Goal: Task Accomplishment & Management: Manage account settings

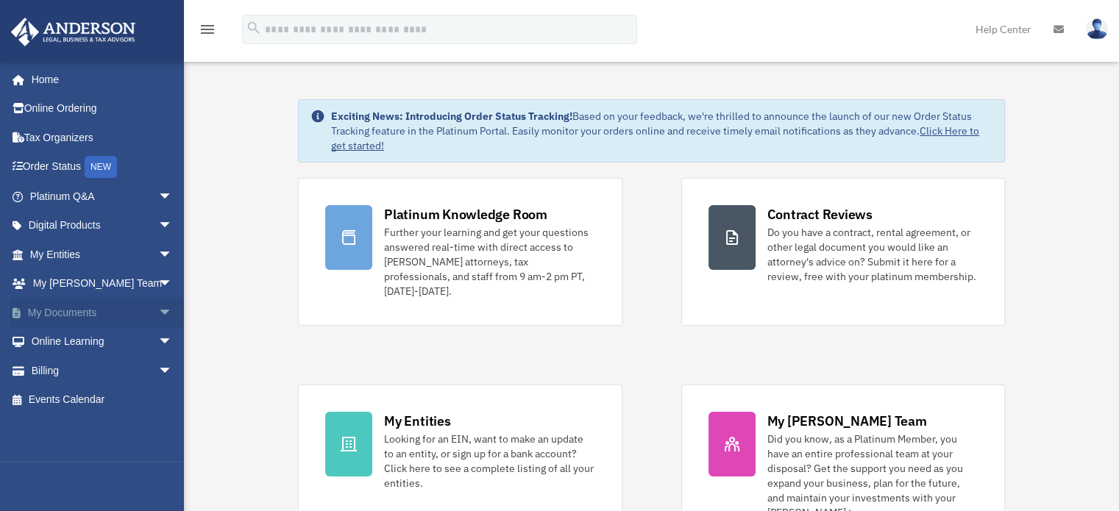
click at [158, 302] on span "arrow_drop_down" at bounding box center [172, 313] width 29 height 30
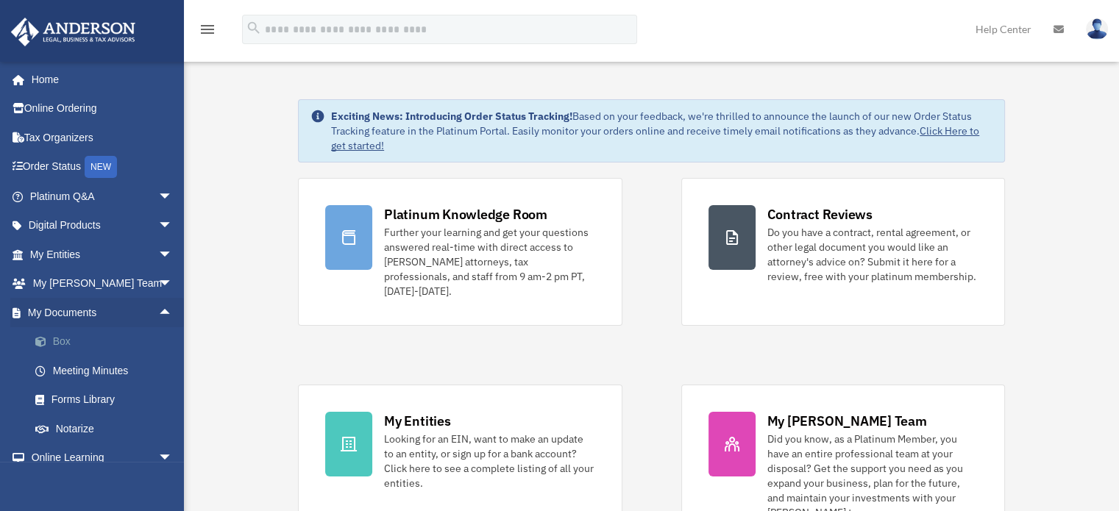
click at [56, 338] on link "Box" at bounding box center [108, 341] width 174 height 29
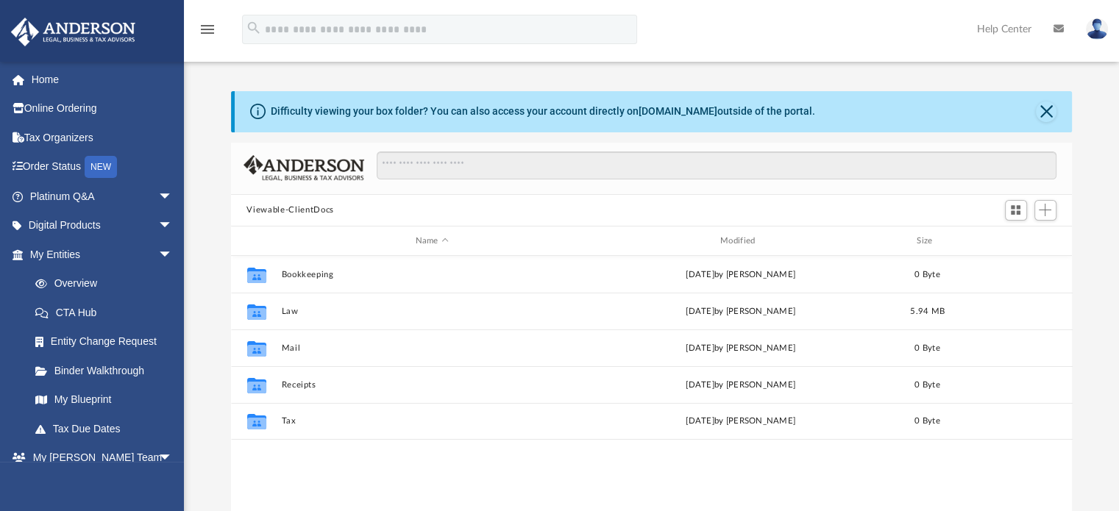
scroll to position [323, 830]
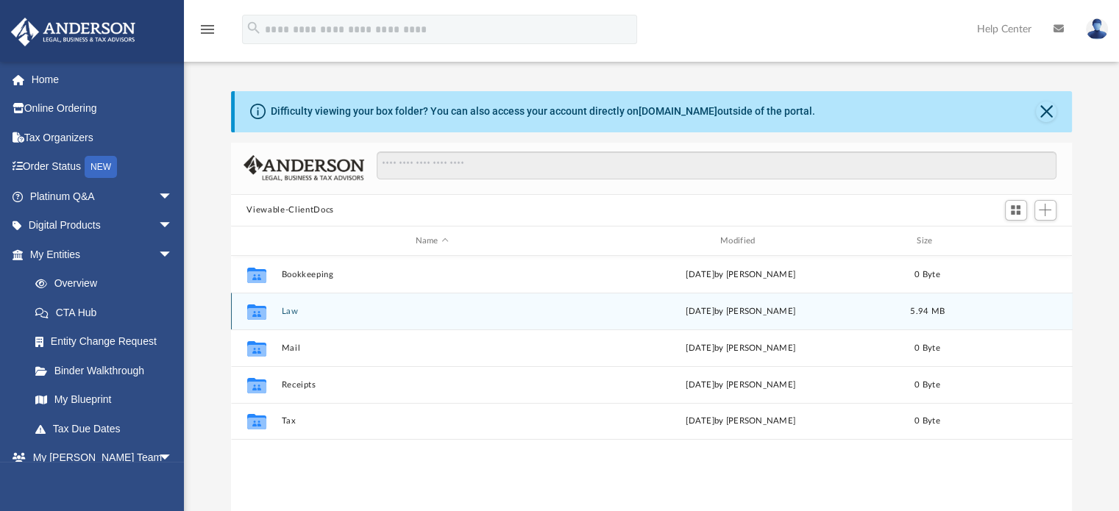
click at [361, 312] on button "Law" at bounding box center [432, 312] width 302 height 10
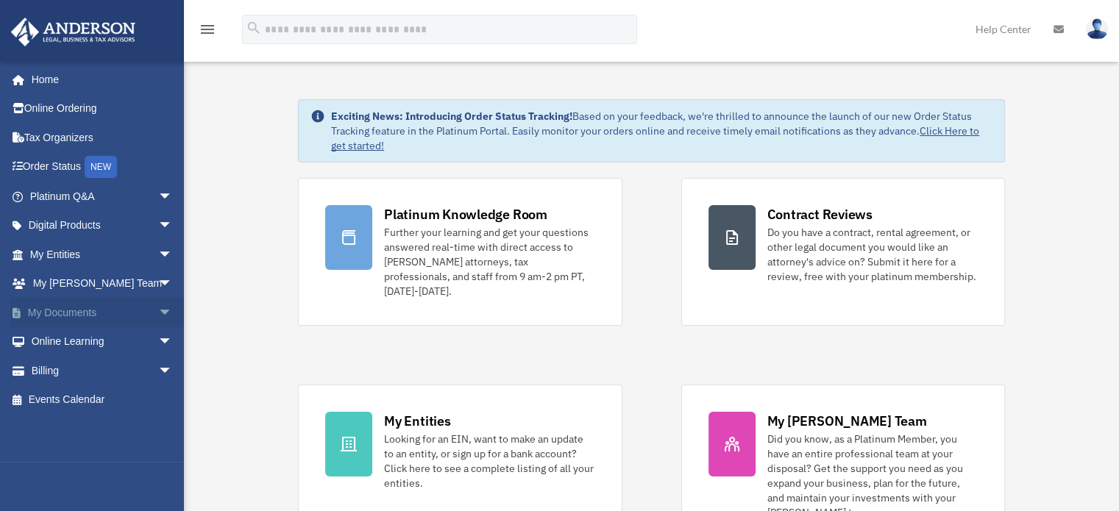
click at [79, 308] on link "My Documents arrow_drop_down" at bounding box center [102, 312] width 185 height 29
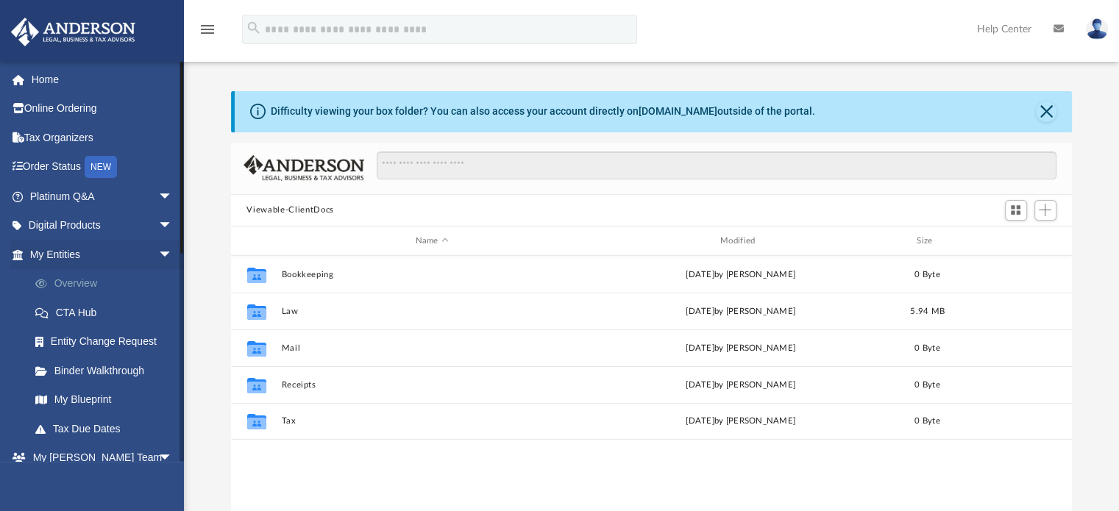
scroll to position [323, 830]
click at [158, 245] on span "arrow_drop_down" at bounding box center [172, 255] width 29 height 30
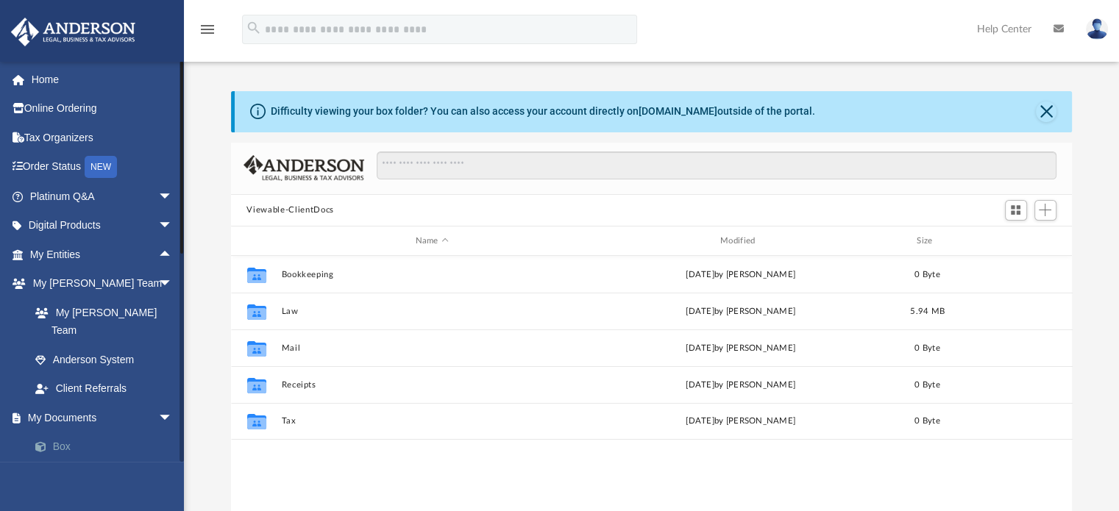
click at [97, 433] on link "Box" at bounding box center [108, 447] width 174 height 29
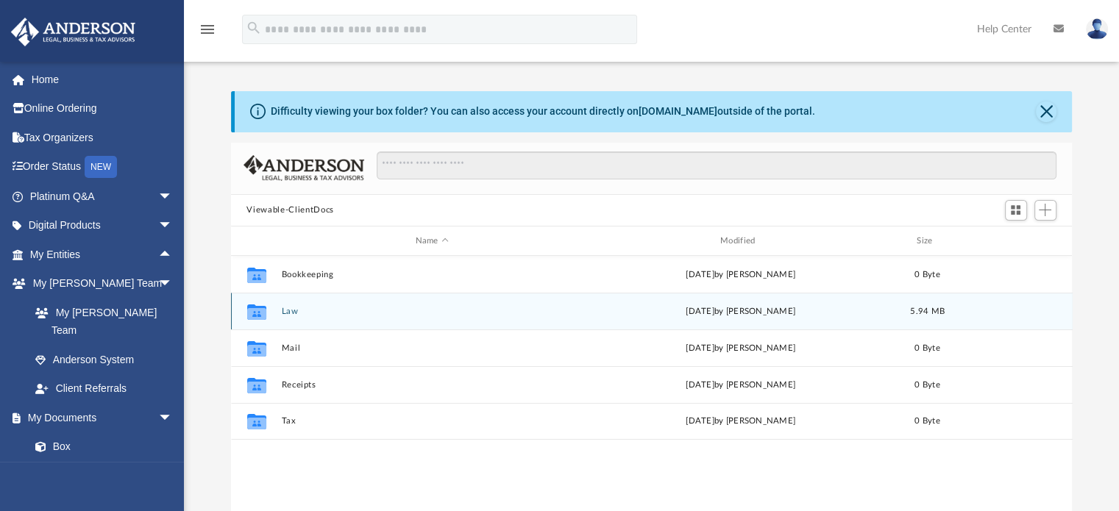
click at [306, 314] on button "Law" at bounding box center [432, 312] width 302 height 10
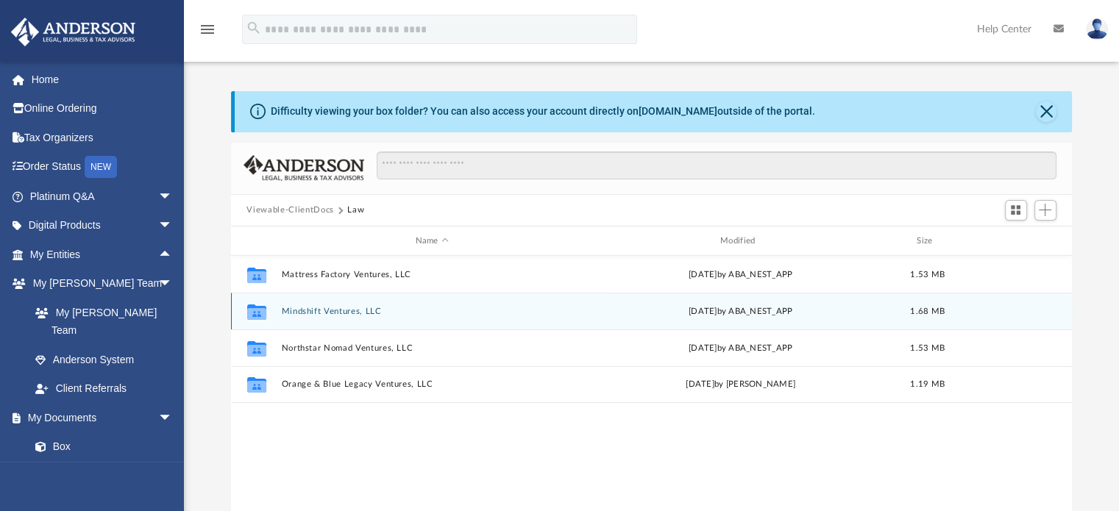
click at [256, 310] on icon "grid" at bounding box center [256, 314] width 19 height 12
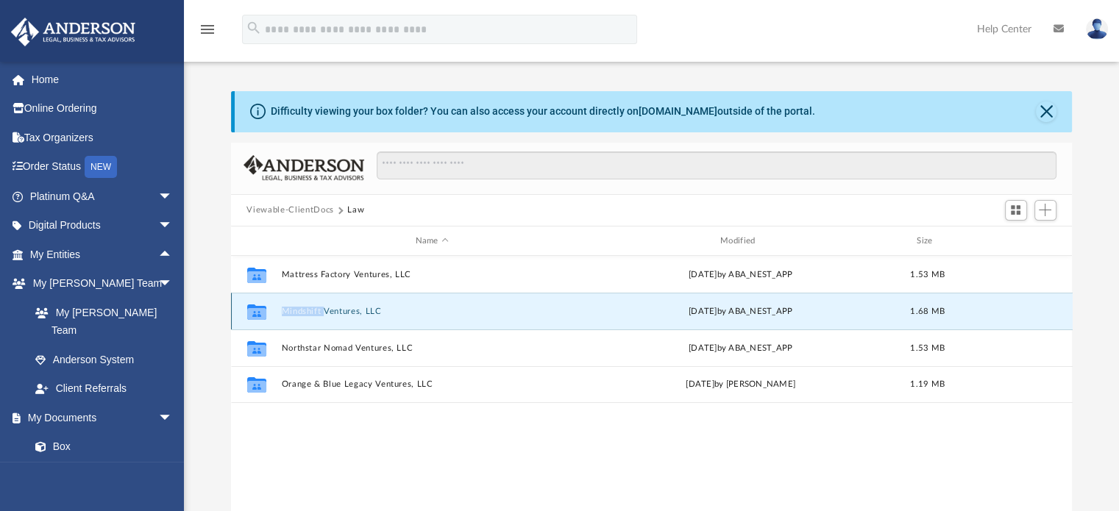
click at [256, 310] on icon "grid" at bounding box center [256, 314] width 19 height 12
click at [496, 460] on div "Collaborated Folder Mattress Factory Ventures, LLC [DATE] by ABA_NEST_APP 1.53 …" at bounding box center [652, 408] width 842 height 305
click at [1039, 212] on span "Add" at bounding box center [1045, 210] width 13 height 13
click at [1019, 263] on li "New Folder" at bounding box center [1024, 262] width 47 height 15
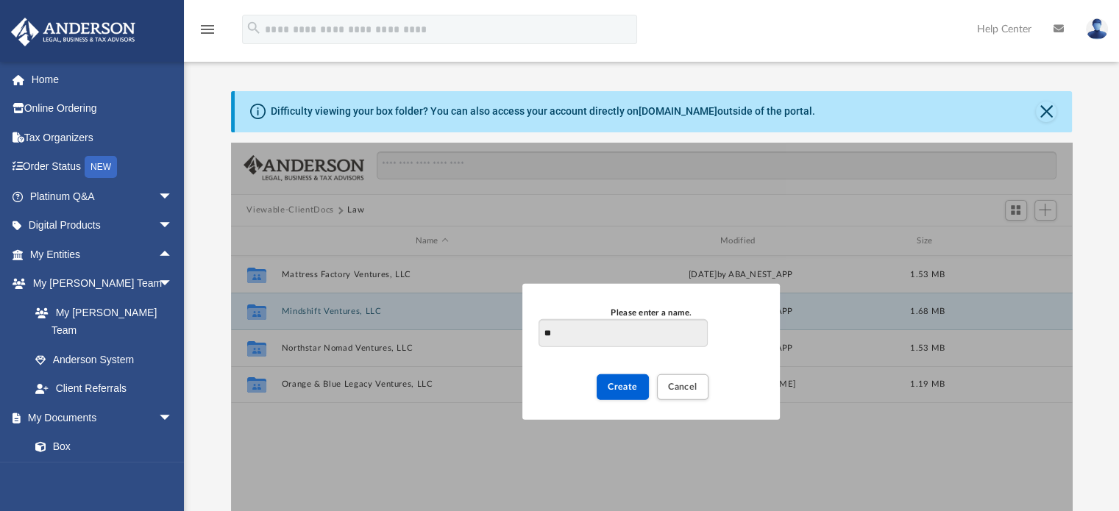
type input "*"
type input "**********"
click at [630, 386] on span "Create" at bounding box center [623, 387] width 30 height 9
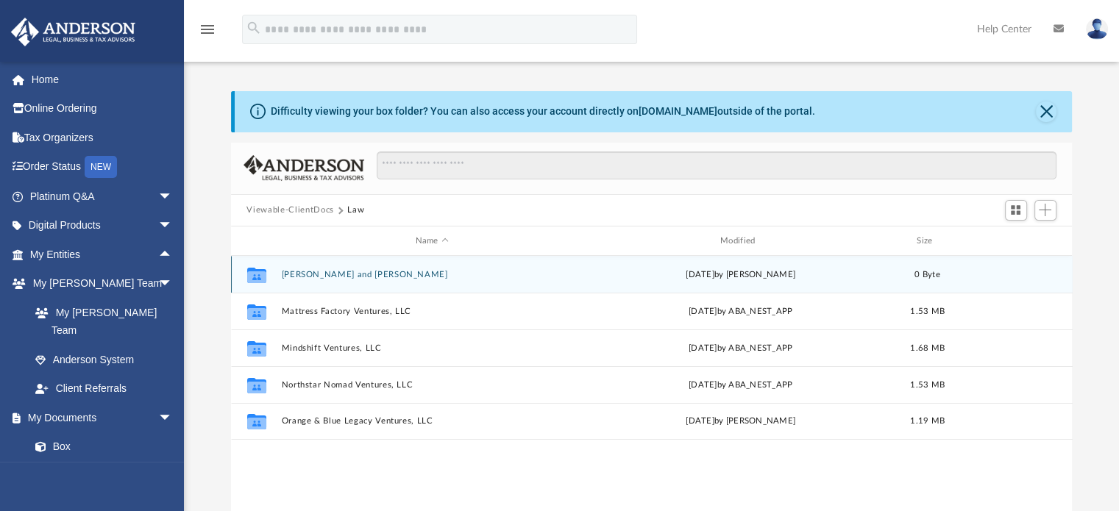
click at [347, 281] on div "Collaborated Folder [PERSON_NAME] and [PERSON_NAME] Trust [DATE] by [PERSON_NAM…" at bounding box center [652, 274] width 842 height 37
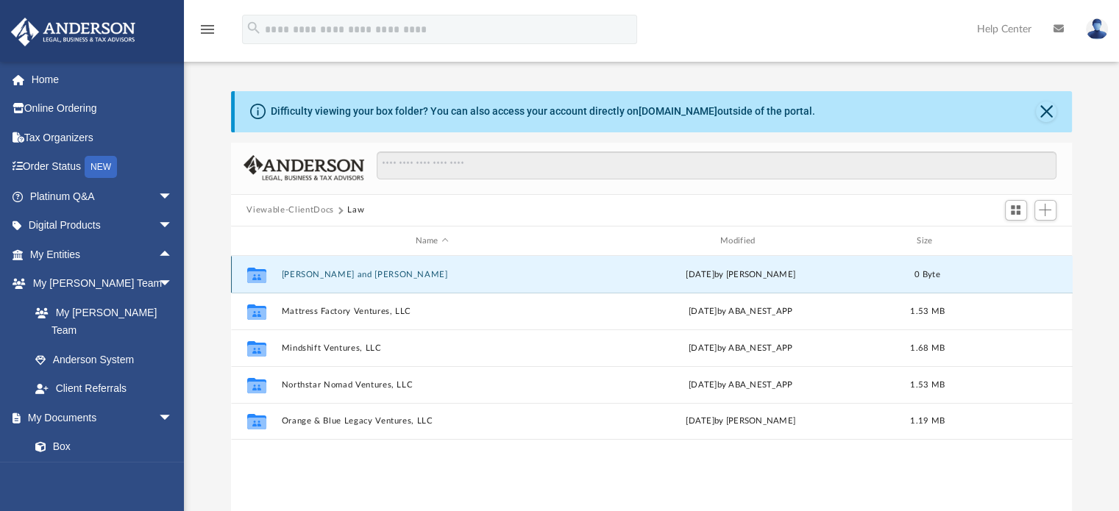
click at [347, 281] on div "Collaborated Folder [PERSON_NAME] and [PERSON_NAME] Trust [DATE] by [PERSON_NAM…" at bounding box center [652, 274] width 842 height 37
click at [1046, 210] on span "Add" at bounding box center [1045, 210] width 13 height 13
click at [1012, 231] on ul "Upload New Folder" at bounding box center [1025, 255] width 64 height 63
click at [1013, 239] on li "Upload" at bounding box center [1024, 239] width 47 height 15
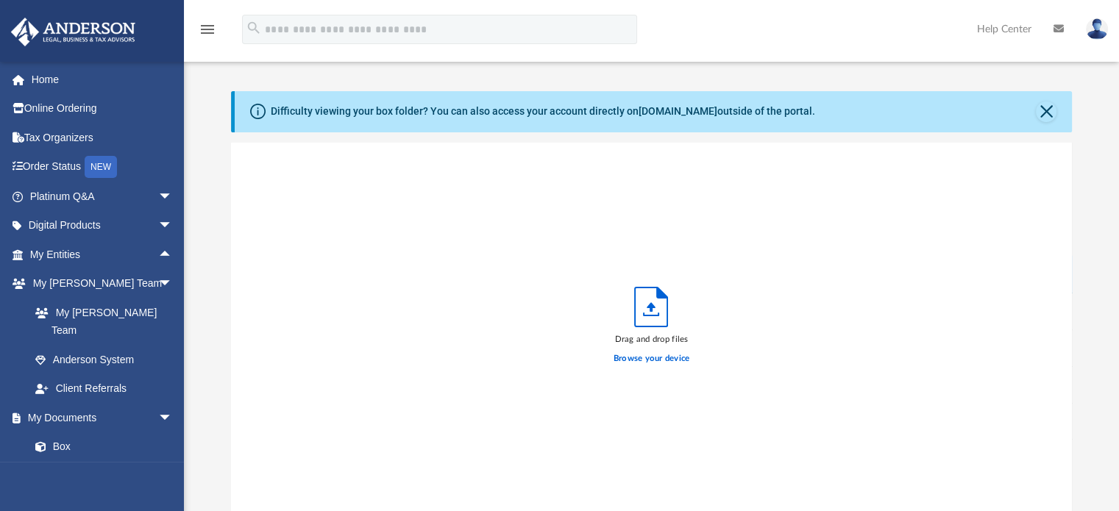
scroll to position [362, 830]
click at [649, 356] on label "Browse your device" at bounding box center [652, 359] width 77 height 13
click at [0, 0] on input "Browse your device" at bounding box center [0, 0] width 0 height 0
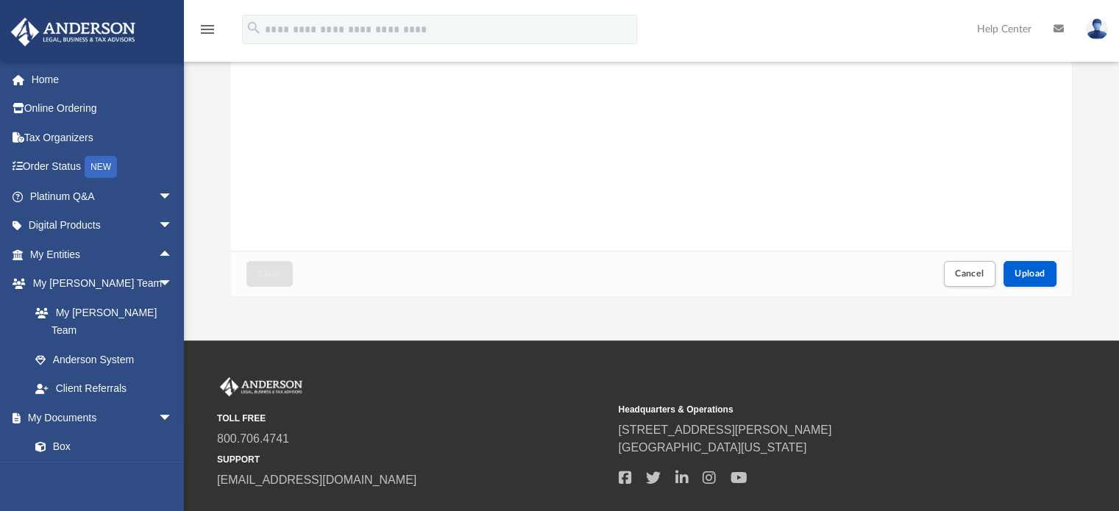
scroll to position [271, 0]
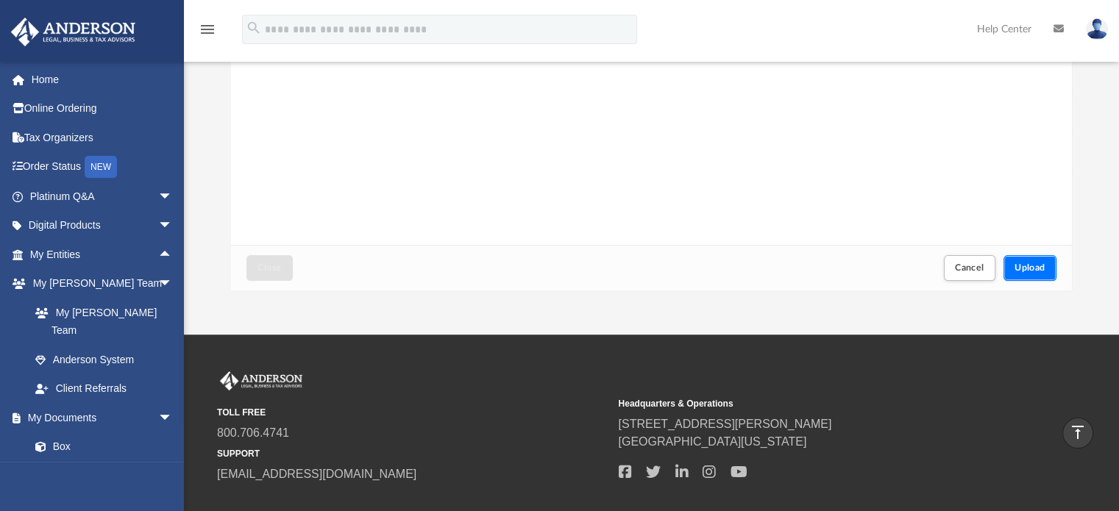
click at [1032, 265] on span "Upload" at bounding box center [1030, 267] width 31 height 9
